Goal: Task Accomplishment & Management: Complete application form

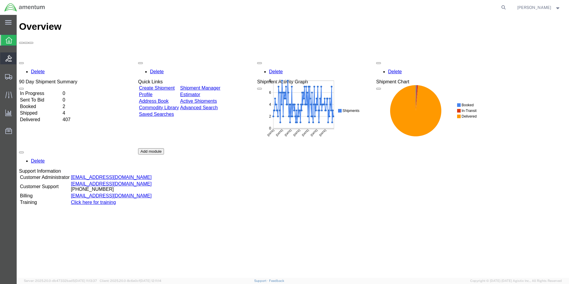
click at [7, 59] on icon at bounding box center [8, 58] width 7 height 7
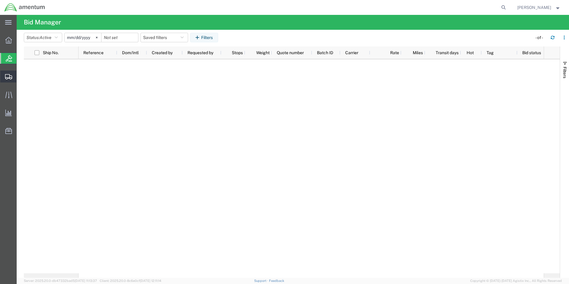
click at [0, 0] on span "Create Shipment" at bounding box center [0, 0] width 0 height 0
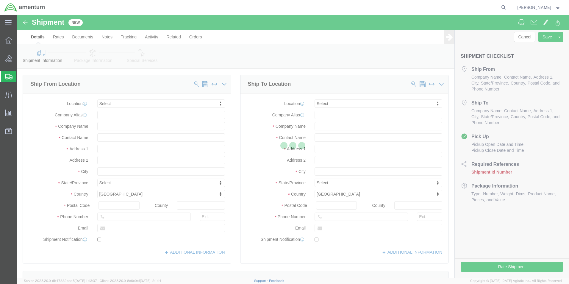
select select
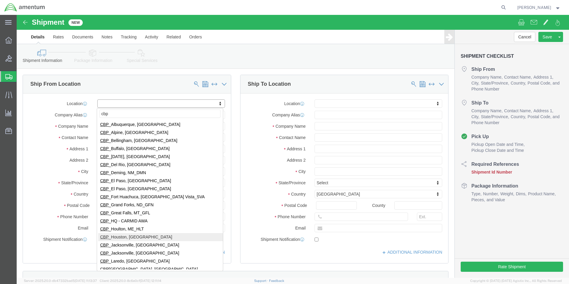
type input "cbp"
select select "49929"
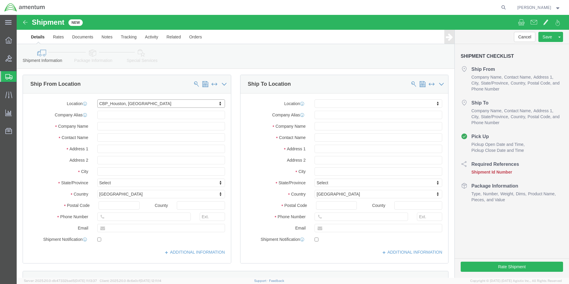
select select "[GEOGRAPHIC_DATA]"
drag, startPoint x: 162, startPoint y: 215, endPoint x: 85, endPoint y: 217, distance: 76.5
click input "text"
type input "[PERSON_NAME][EMAIL_ADDRESS][PERSON_NAME][DOMAIN_NAME]"
click input "text"
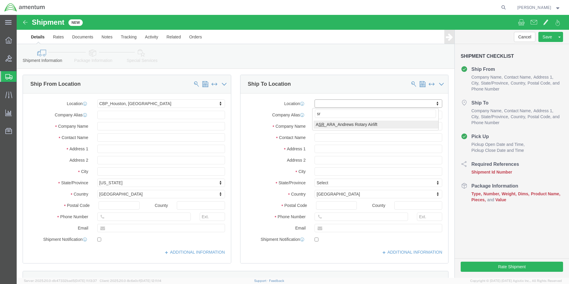
type input "s"
click input "text"
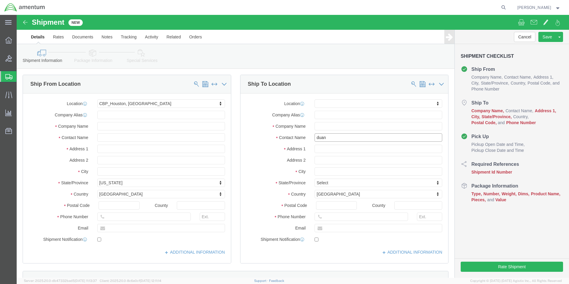
type input "[PERSON_NAME]"
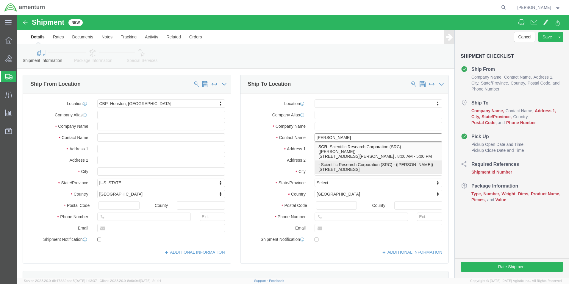
click p "- Scientific Research Corporation (SRC) - ([PERSON_NAME]) [STREET_ADDRESS]"
select select "FL"
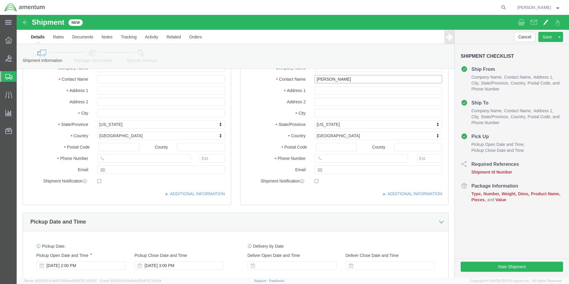
scroll to position [59, 0]
click div "Location My Profile Location [PHONE_NUMBER] [PHONE_NUMBER] [PHONE_NUMBER] [PHON…"
click input "[PERSON_NAME]"
type input "D"
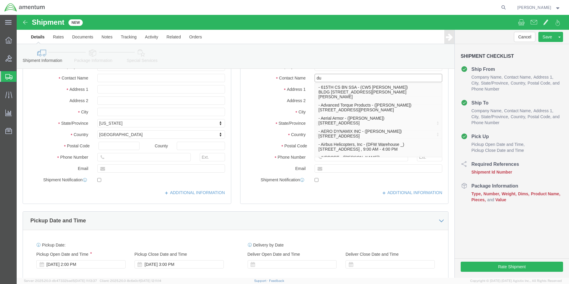
type input "dua"
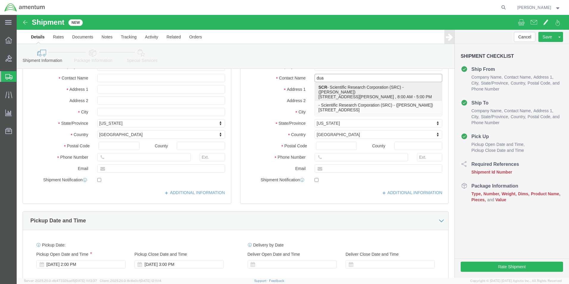
click p "SCR - Scientific Research Corporation (SRC) - ([PERSON_NAME]) [STREET_ADDRESS][…"
select select "FL"
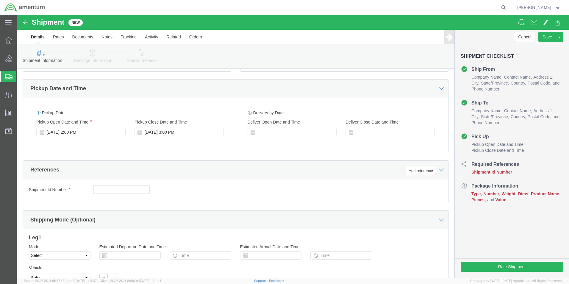
scroll to position [208, 0]
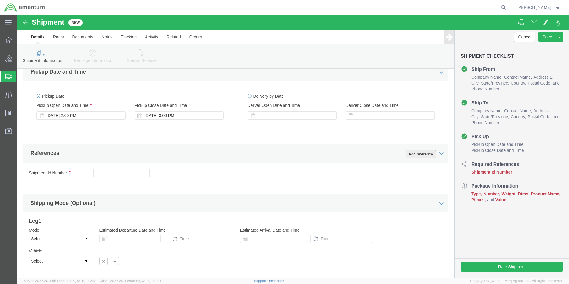
type input "[PERSON_NAME]"
click button "Add reference"
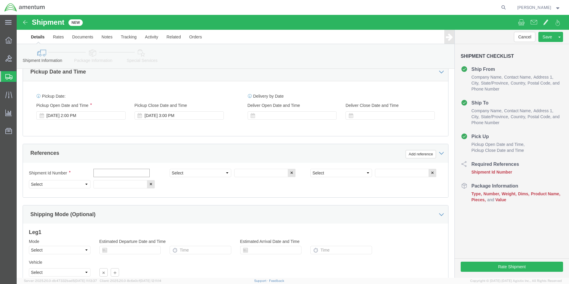
click input "text"
type input "[DATE]"
click select "Select Account Type Activity ID Airline Appointment Number ASN Batch Request # …"
select select "CUSTREF"
click select "Select Account Type Activity ID Airline Appointment Number ASN Batch Request # …"
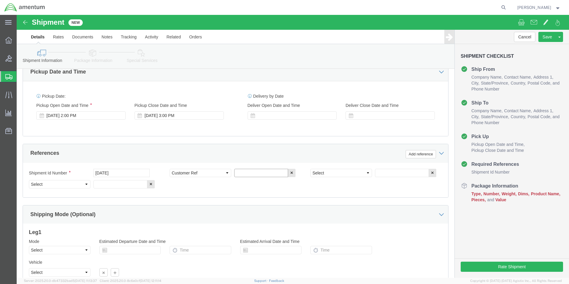
click input "text"
type input "d"
type input "DRIVES"
click select "Select Account Type Activity ID Airline Appointment Number ASN Batch Request # …"
select select "PROJNUM"
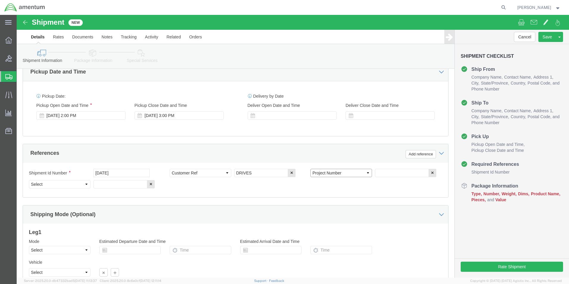
click select "Select Account Type Activity ID Airline Appointment Number ASN Batch Request # …"
click input "text"
type input "6118.04.03.2219.000.EHO.0000"
click select "Select Account Type Activity ID Airline Appointment Number ASN Batch Request # …"
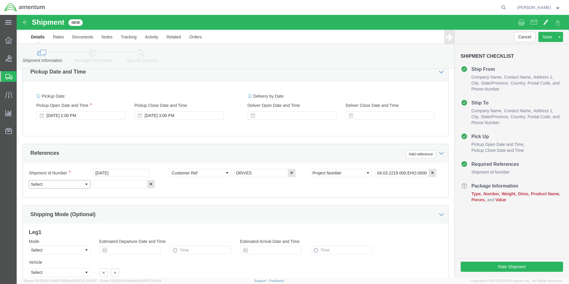
scroll to position [0, 0]
click select "Select Account Type Activity ID Airline Appointment Number ASN Batch Request # …"
select select "DEPT"
click select "Select Account Type Activity ID Airline Appointment Number ASN Batch Request # …"
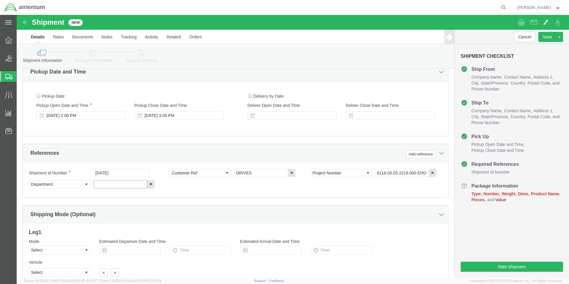
click input "text"
type input "D"
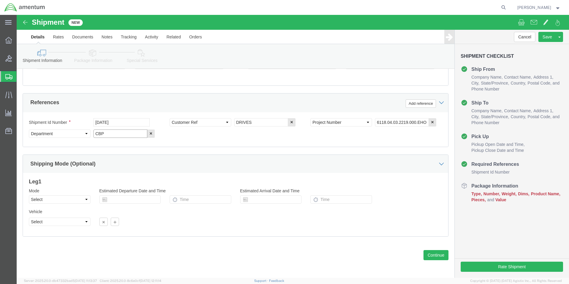
scroll to position [259, 0]
type input "CBP"
click button "Continue"
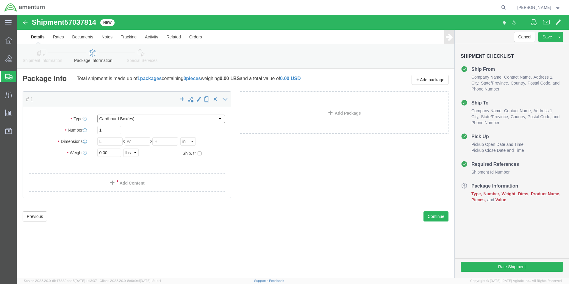
click select "Select BCK Boxes Bale(s) Basket(s) Bolt(s) Bottle(s) Buckets Bulk Bundle(s) Can…"
select select "MBX"
click select "Select BCK Boxes Bale(s) Basket(s) Bolt(s) Bottle(s) Buckets Bulk Bundle(s) Can…"
type input "13.00"
type input "11.50"
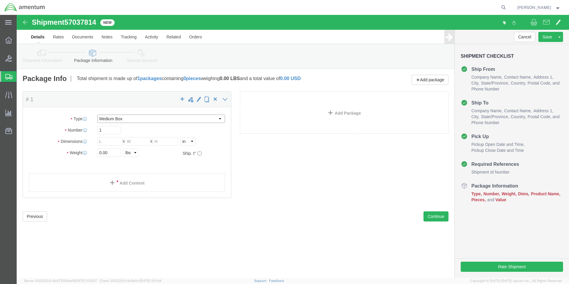
type input "2.50"
click input "0.00"
type input "0"
type input "4.00"
click link "Add Content"
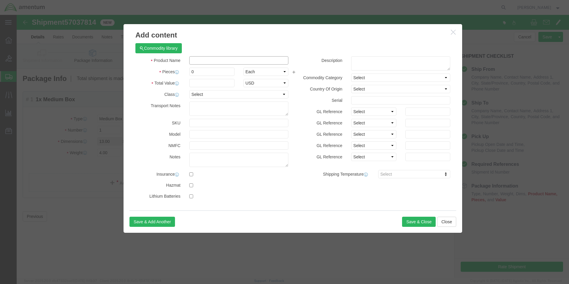
click input "text"
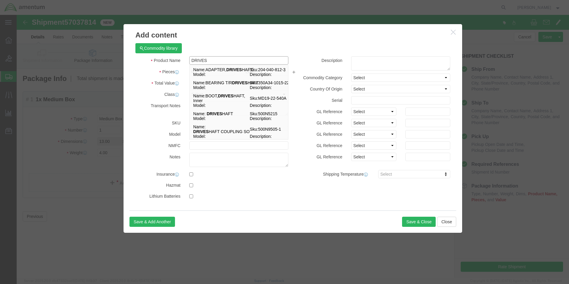
type input "DRIVES"
click div "Commodity library"
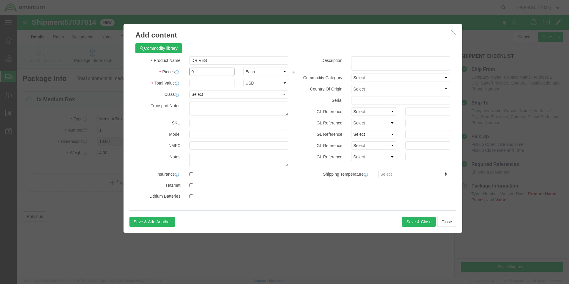
click input "0"
type input "5"
click input "text"
type input "2000.00"
click button "Save & Close"
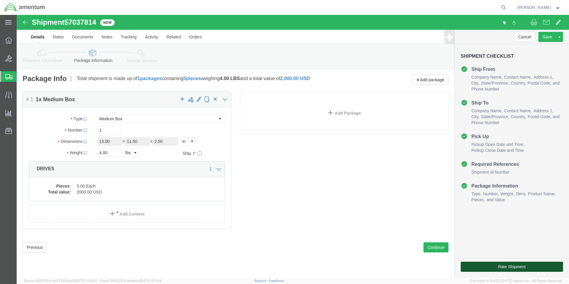
click button "Rate Shipment"
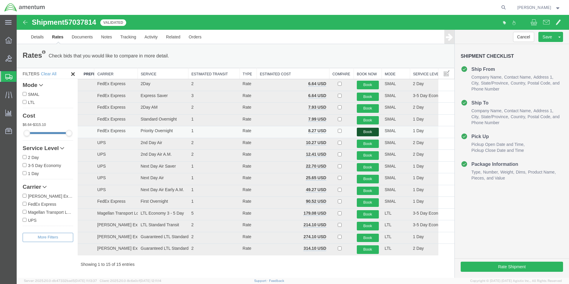
click at [365, 128] on button "Book" at bounding box center [368, 132] width 22 height 9
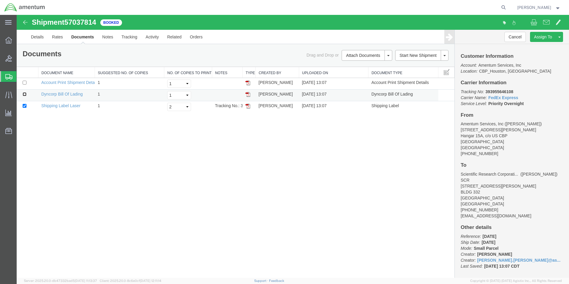
click at [24, 95] on input "checkbox" at bounding box center [25, 94] width 4 height 4
checkbox input "true"
click at [361, 65] on link "Print Documents" at bounding box center [366, 65] width 52 height 9
